Goal: Information Seeking & Learning: Find specific page/section

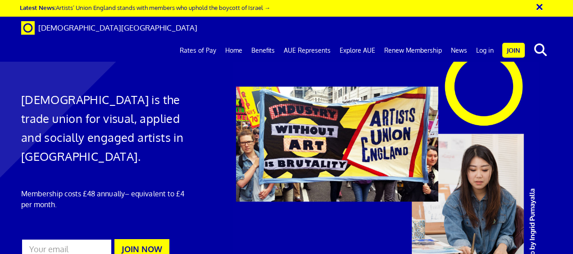
scroll to position [0, 2]
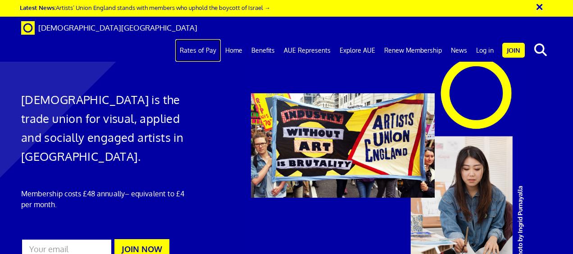
click at [199, 39] on link "Rates of Pay" at bounding box center [197, 50] width 45 height 23
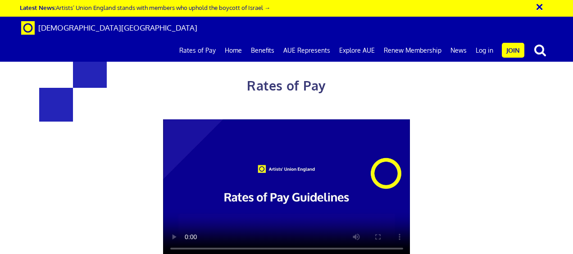
scroll to position [448, 0]
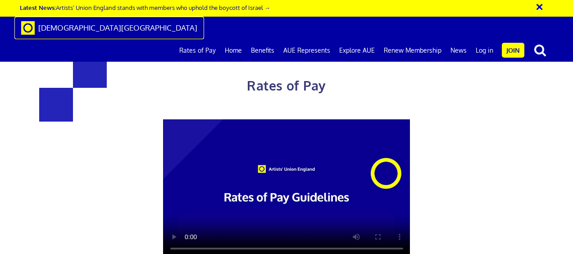
click at [68, 30] on span "[DEMOGRAPHIC_DATA][GEOGRAPHIC_DATA]" at bounding box center [117, 27] width 159 height 9
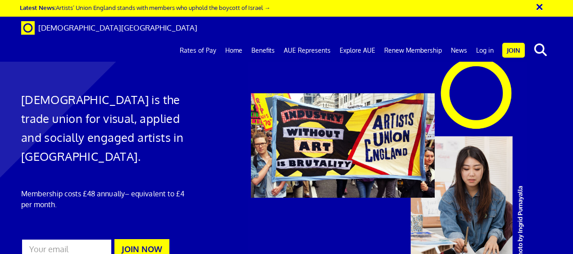
scroll to position [1216, 0]
